Goal: Information Seeking & Learning: Learn about a topic

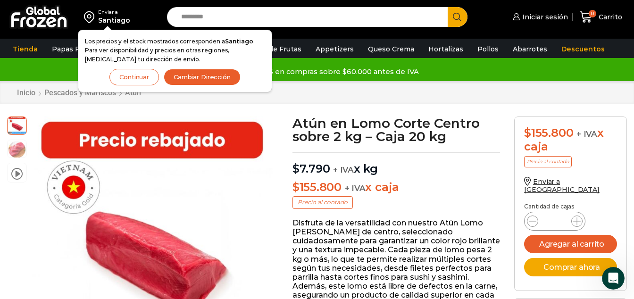
click at [135, 74] on button "Continuar" at bounding box center [134, 77] width 50 height 17
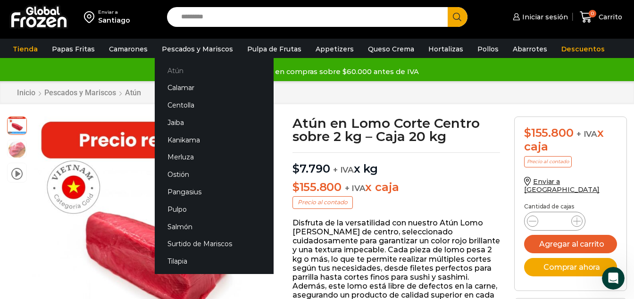
click at [177, 69] on link "Atún" at bounding box center [214, 70] width 119 height 17
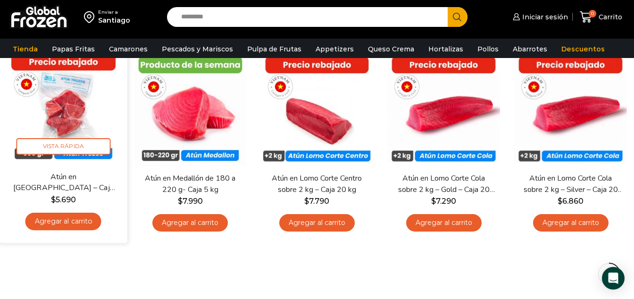
scroll to position [80, 0]
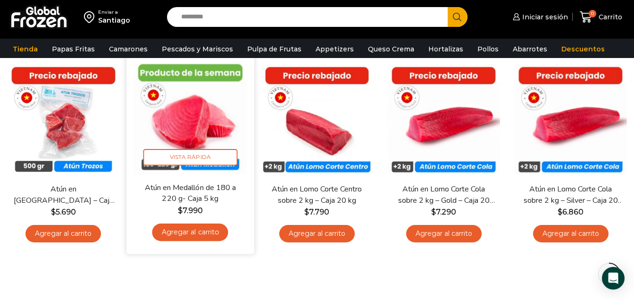
click at [196, 125] on img at bounding box center [190, 117] width 113 height 113
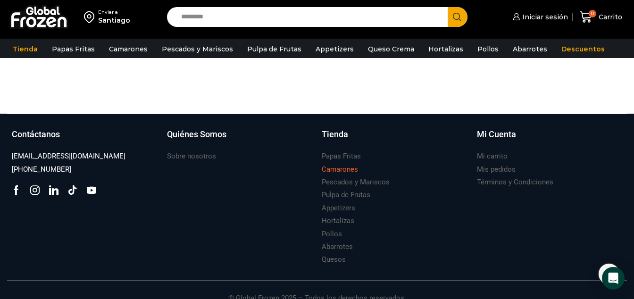
scroll to position [1199, 0]
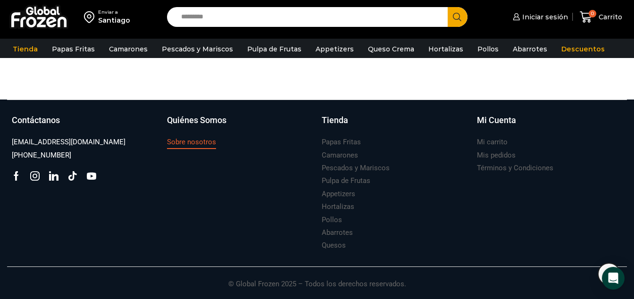
click at [178, 136] on link "Sobre nosotros" at bounding box center [191, 142] width 49 height 13
